Goal: Information Seeking & Learning: Learn about a topic

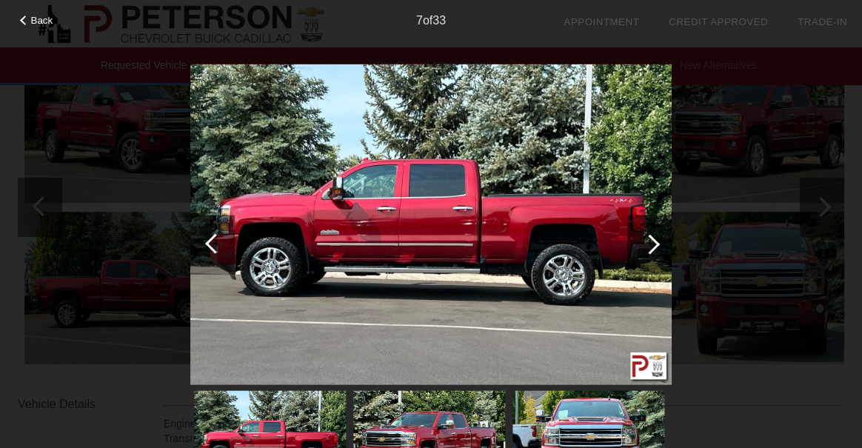
click at [659, 249] on div at bounding box center [649, 244] width 44 height 59
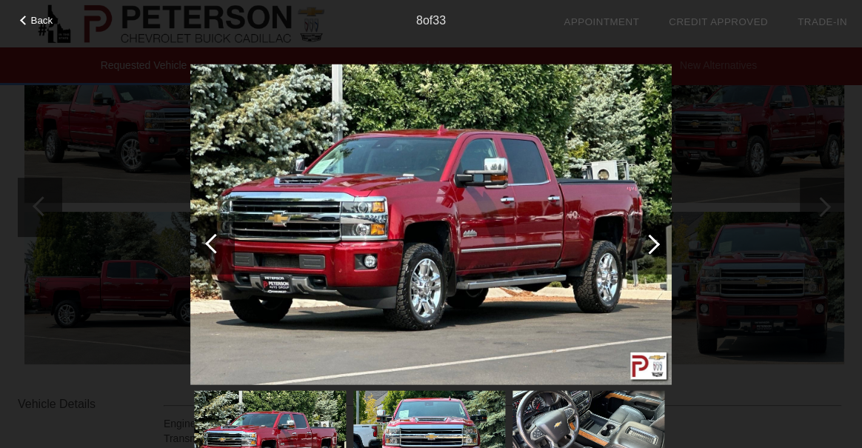
click at [655, 245] on div at bounding box center [650, 244] width 20 height 20
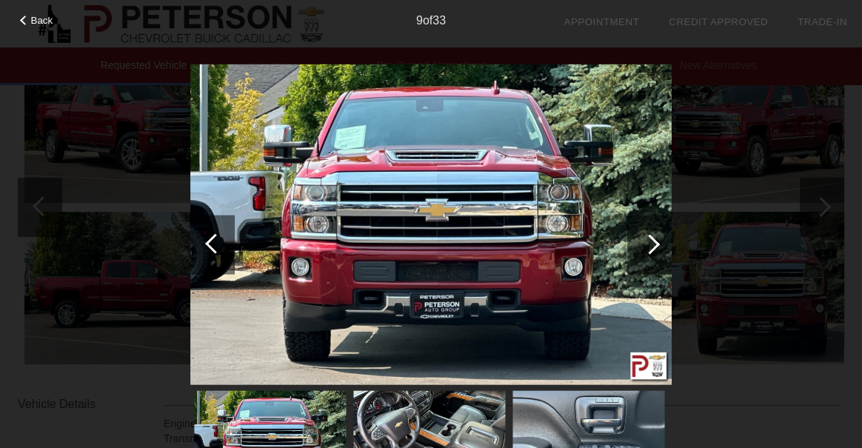
click at [655, 245] on div at bounding box center [650, 244] width 20 height 20
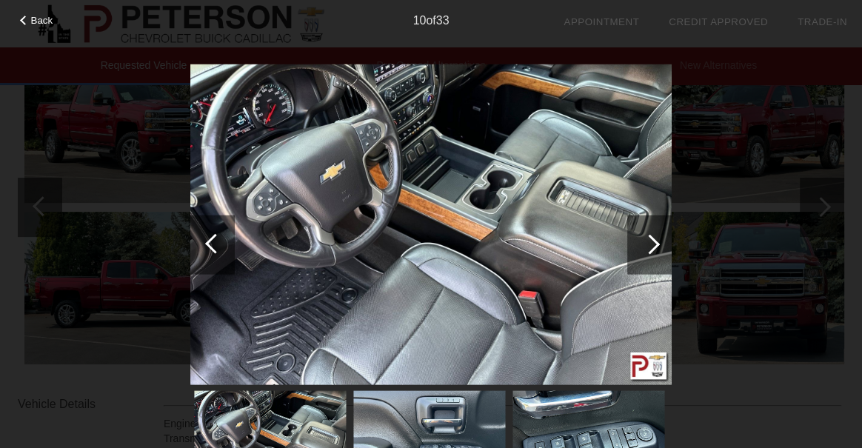
click at [655, 245] on div at bounding box center [650, 244] width 20 height 20
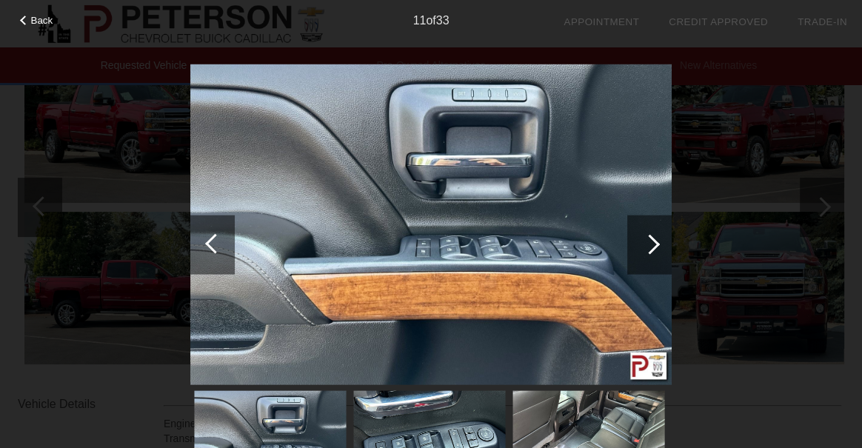
click at [655, 245] on div at bounding box center [650, 244] width 20 height 20
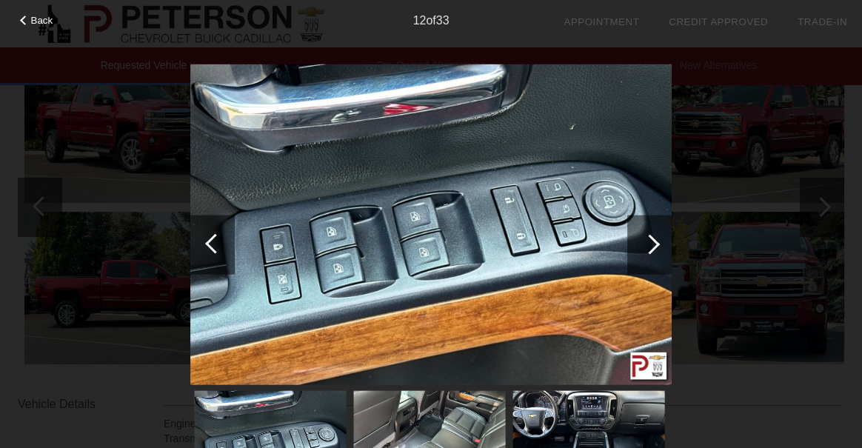
click at [655, 245] on div at bounding box center [650, 244] width 20 height 20
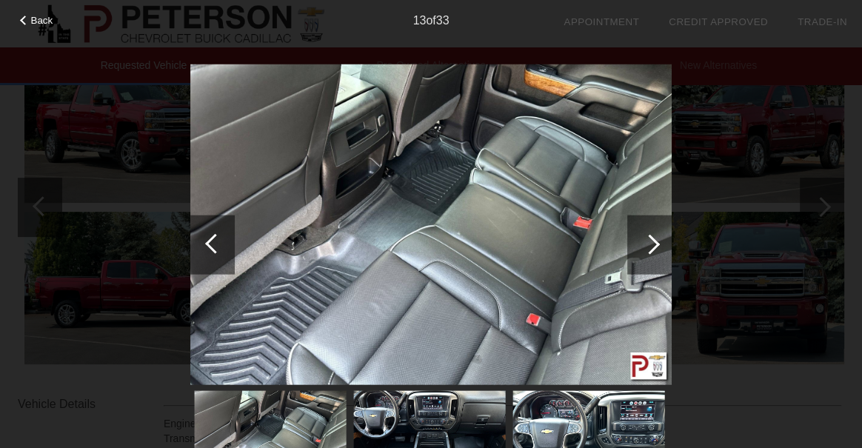
click at [655, 245] on div at bounding box center [650, 244] width 20 height 20
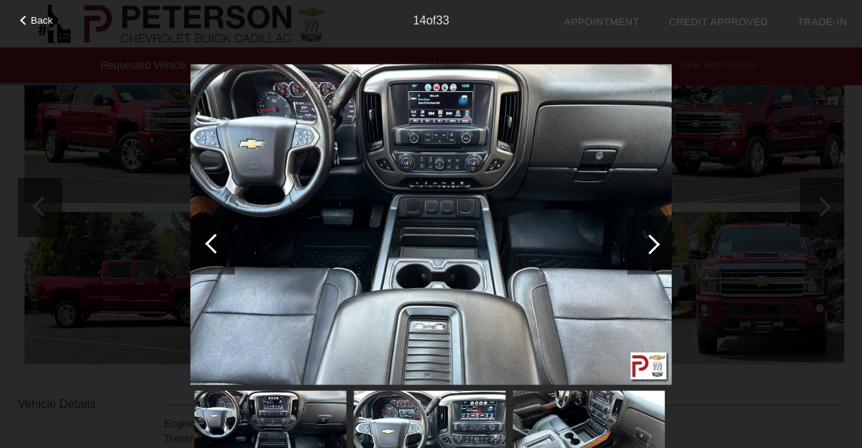
click at [655, 245] on div at bounding box center [650, 244] width 20 height 20
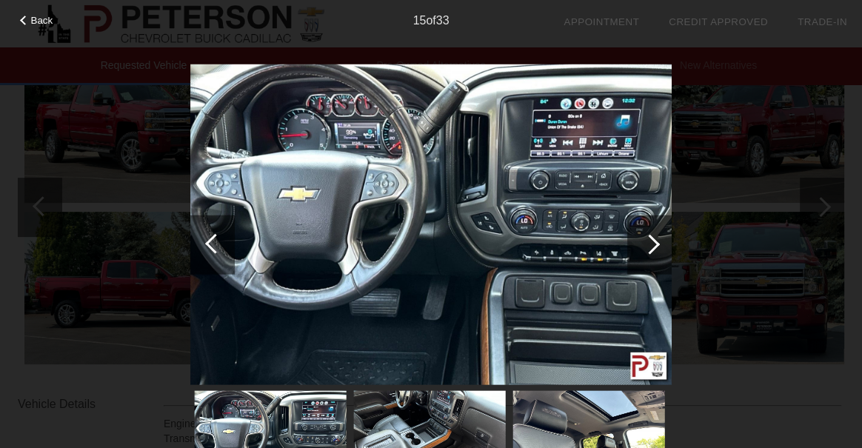
click at [655, 245] on div at bounding box center [650, 244] width 20 height 20
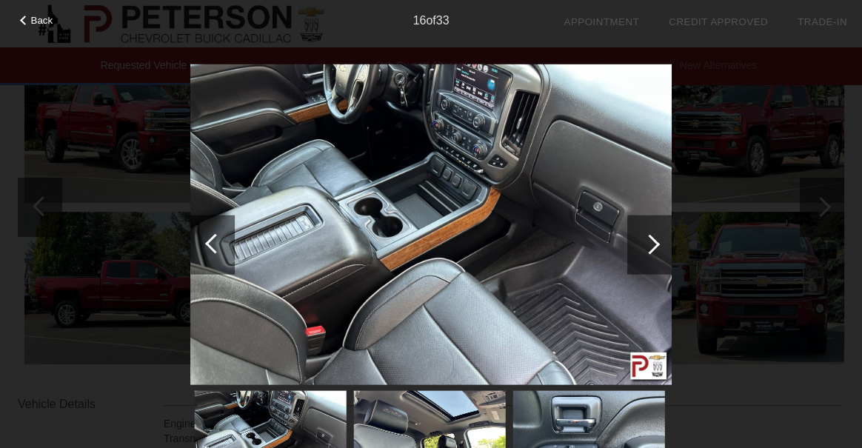
click at [655, 242] on div at bounding box center [650, 244] width 20 height 20
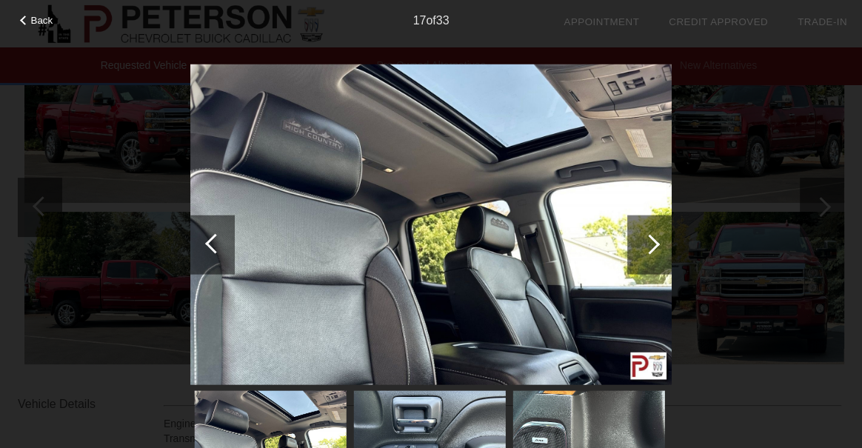
click at [655, 242] on div at bounding box center [650, 244] width 20 height 20
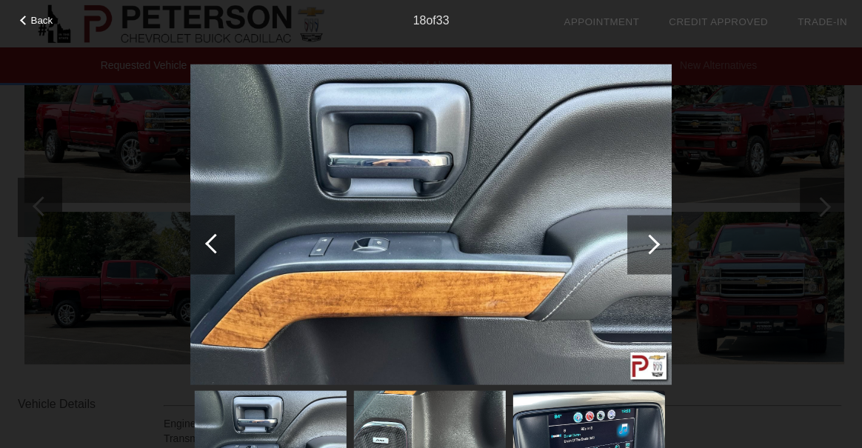
click at [655, 242] on div at bounding box center [650, 244] width 20 height 20
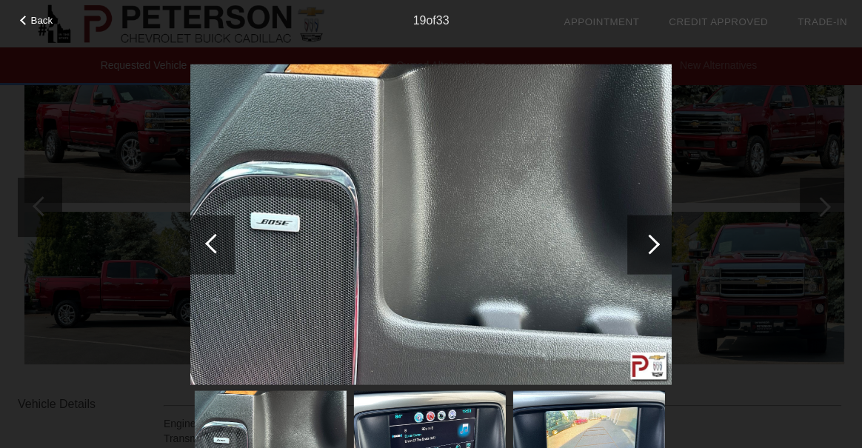
click at [655, 242] on div at bounding box center [650, 244] width 20 height 20
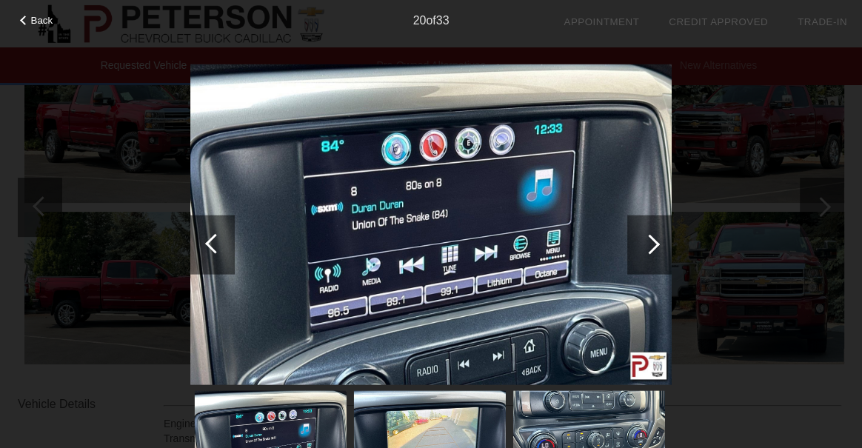
click at [655, 242] on div at bounding box center [650, 244] width 20 height 20
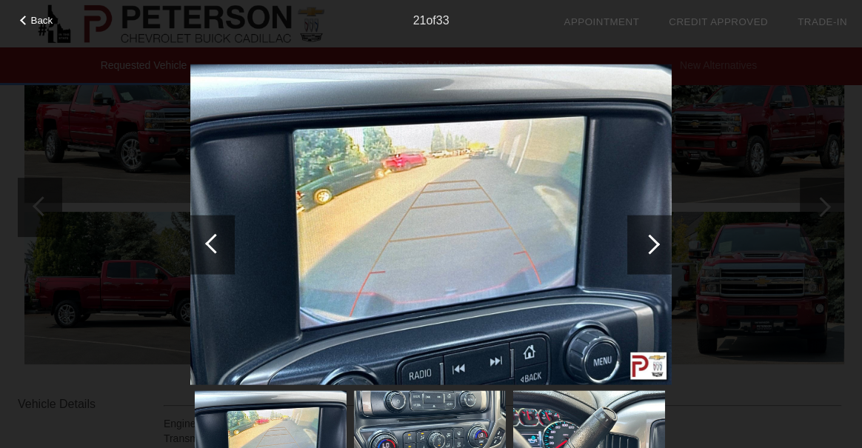
click at [655, 242] on div at bounding box center [650, 244] width 20 height 20
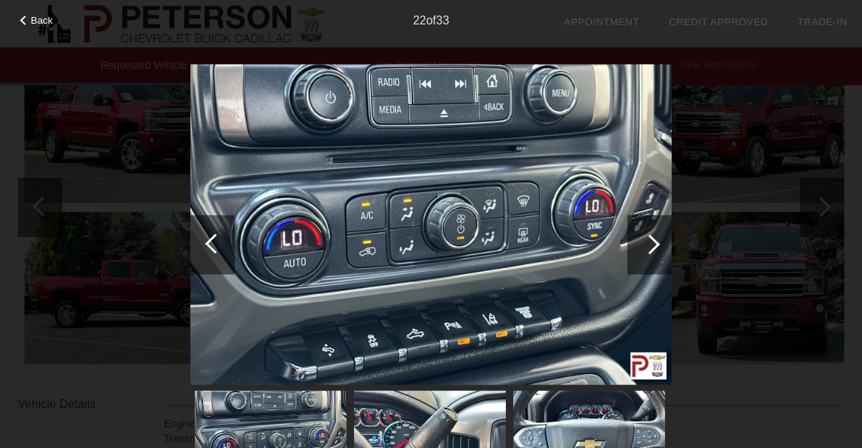
click at [655, 248] on div at bounding box center [649, 244] width 44 height 59
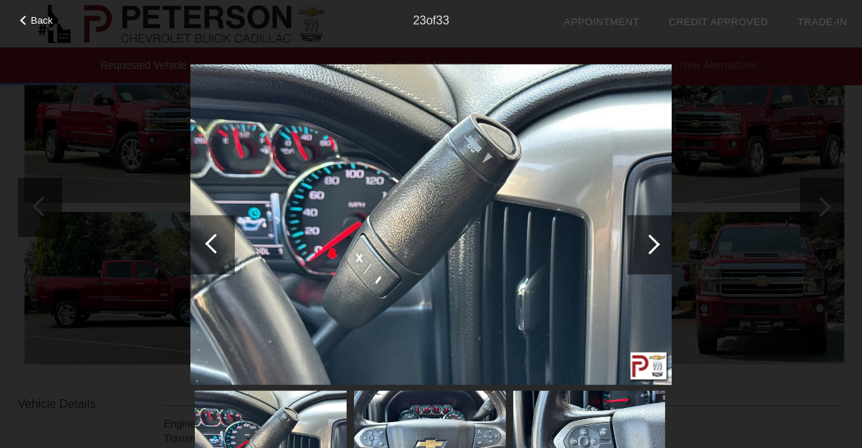
click at [655, 246] on div at bounding box center [650, 244] width 20 height 20
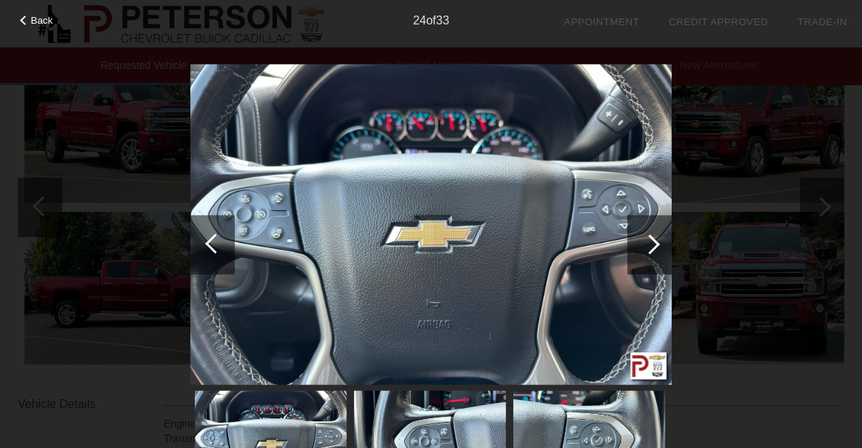
click at [655, 245] on div at bounding box center [650, 244] width 20 height 20
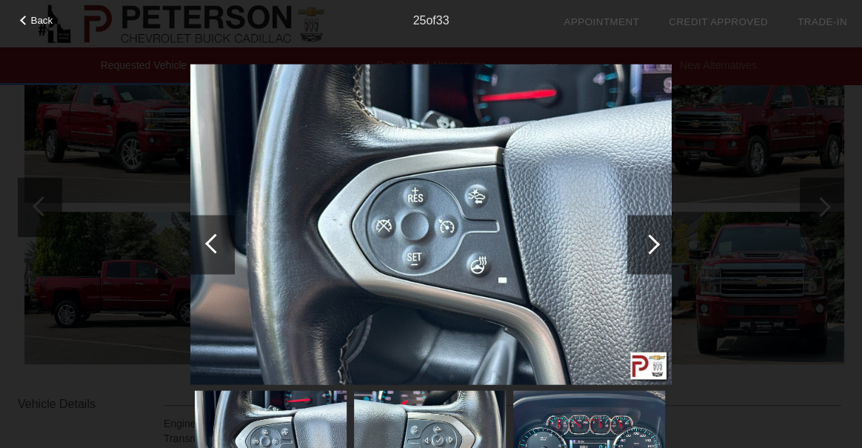
click at [655, 245] on div at bounding box center [650, 244] width 20 height 20
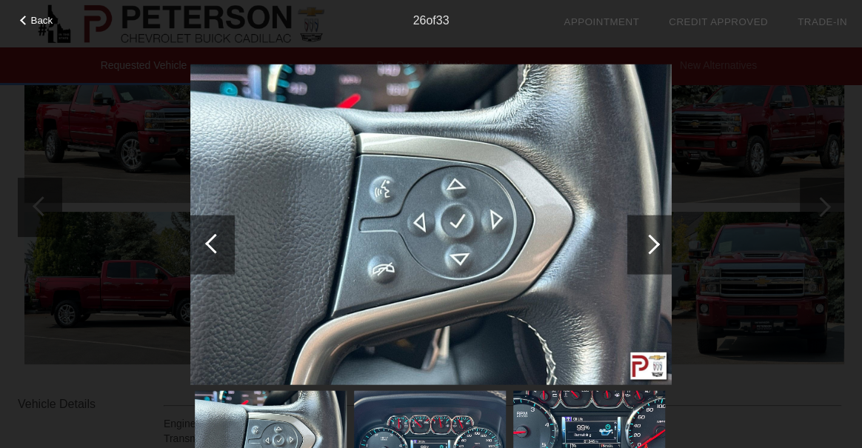
click at [655, 244] on div at bounding box center [650, 244] width 20 height 20
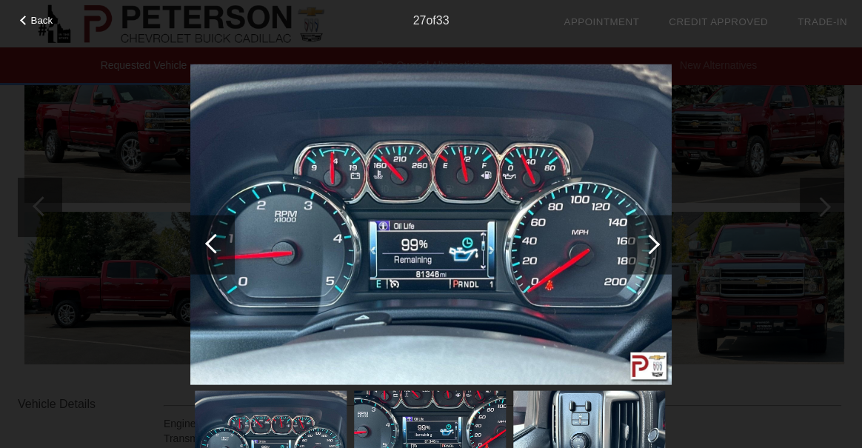
click at [655, 244] on div at bounding box center [650, 244] width 20 height 20
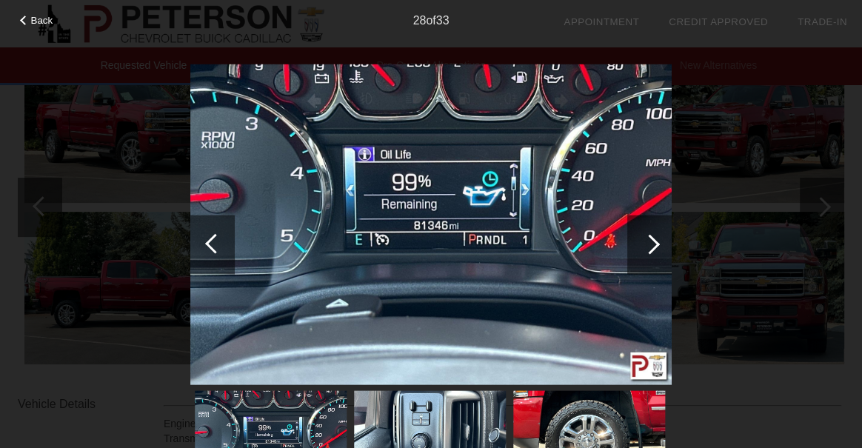
click at [657, 243] on div at bounding box center [650, 244] width 20 height 20
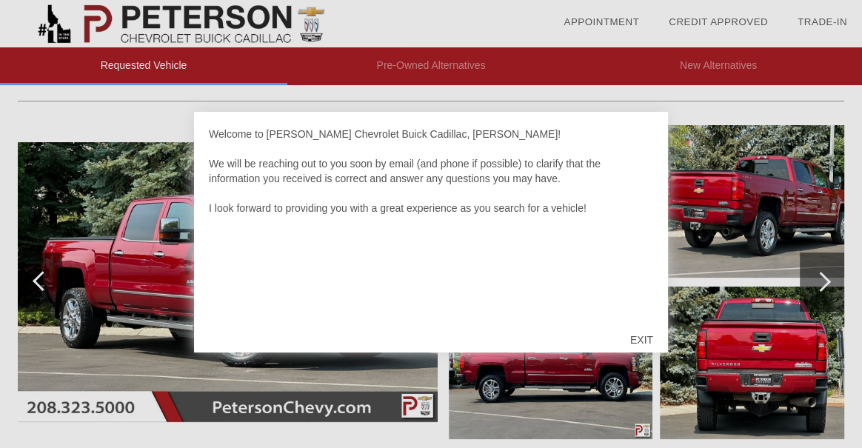
scroll to position [147, 0]
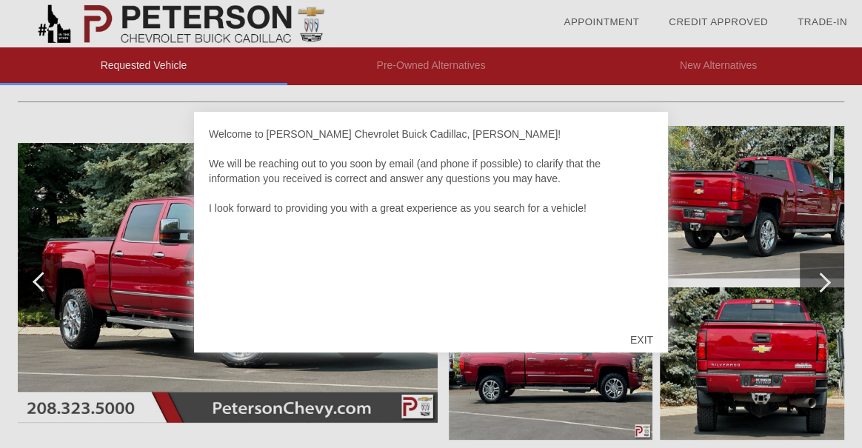
click at [645, 335] on div "EXIT" at bounding box center [641, 340] width 53 height 44
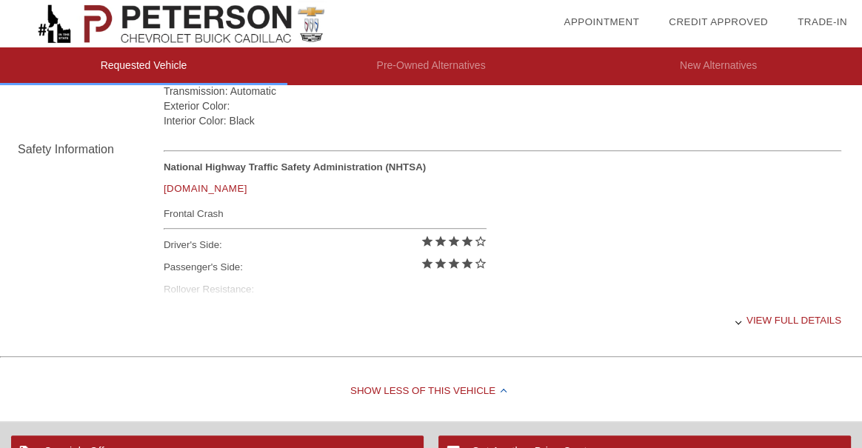
scroll to position [591, 0]
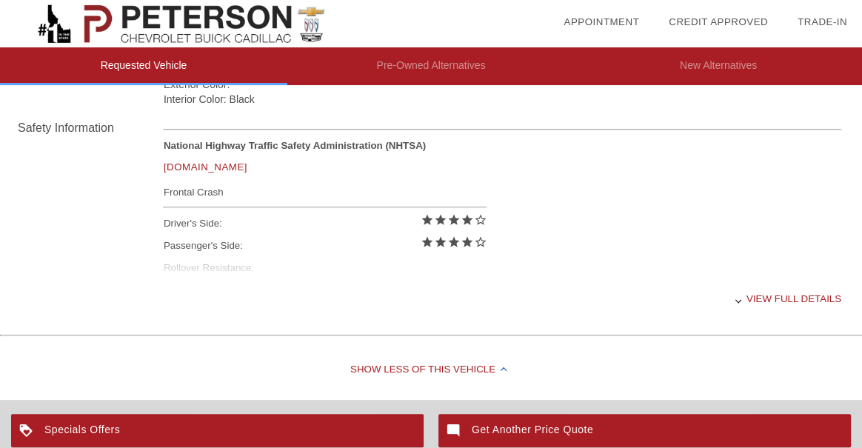
click at [781, 293] on div "View full details" at bounding box center [503, 299] width 678 height 36
click at [195, 164] on link "[DOMAIN_NAME]" at bounding box center [206, 166] width 84 height 11
